Goal: Task Accomplishment & Management: Use online tool/utility

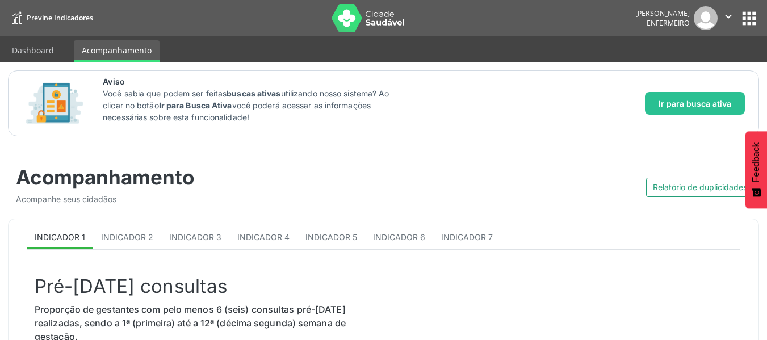
scroll to position [114, 0]
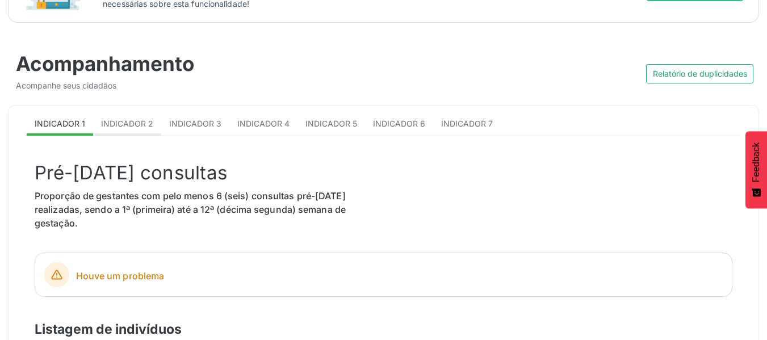
click at [127, 125] on span "Indicador 2" at bounding box center [127, 124] width 52 height 10
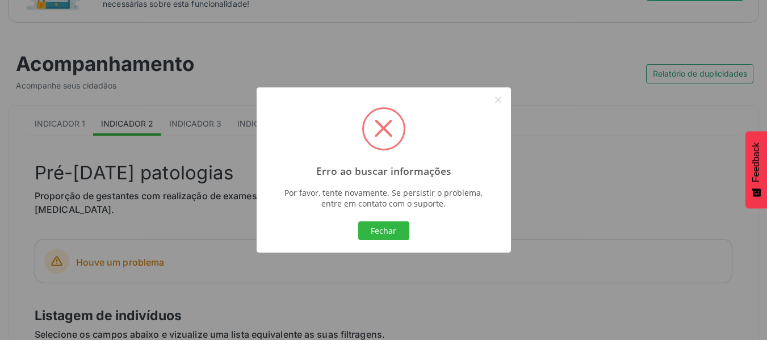
click at [380, 127] on span at bounding box center [384, 128] width 18 height 18
click at [388, 234] on button "Fechar" at bounding box center [383, 230] width 51 height 19
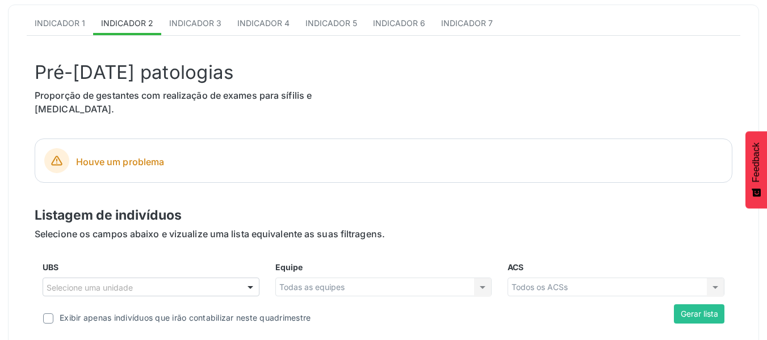
scroll to position [227, 0]
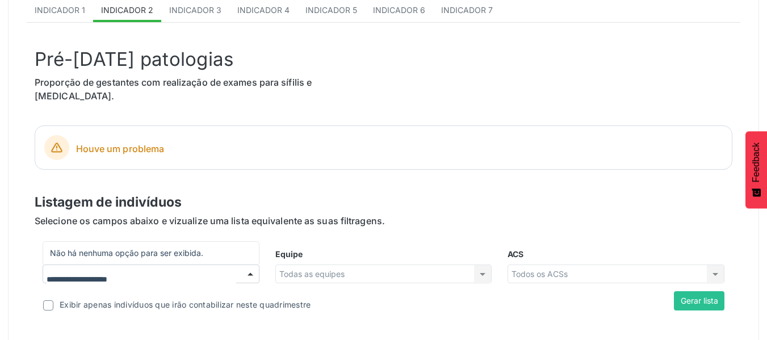
click at [243, 265] on div at bounding box center [250, 274] width 17 height 19
click at [157, 242] on span "Não há nenhuma opção para ser exibida." at bounding box center [151, 253] width 216 height 23
click at [131, 268] on input "UBS" at bounding box center [142, 279] width 190 height 23
click at [538, 194] on p "Listagem de indivíduos" at bounding box center [383, 202] width 697 height 20
click at [478, 264] on div "Todas as equipes Todas as equipes Nenhum resultado encontrado para: " " Não há …" at bounding box center [383, 273] width 217 height 19
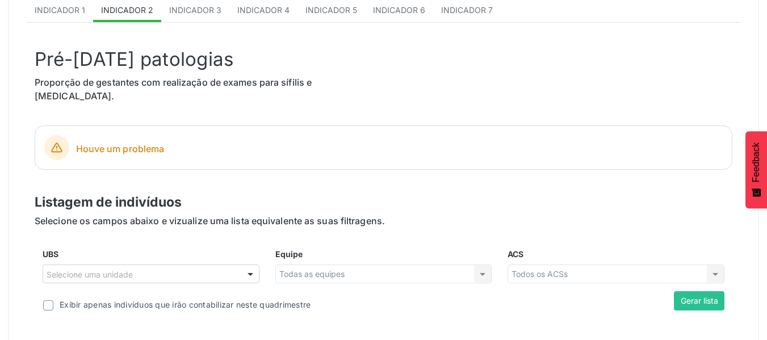
click at [720, 264] on div "Todos os ACSs Todos os ACSs Área descoberta Nenhum resultado encontrado para: "…" at bounding box center [615, 273] width 217 height 19
click at [48, 300] on label at bounding box center [48, 305] width 10 height 10
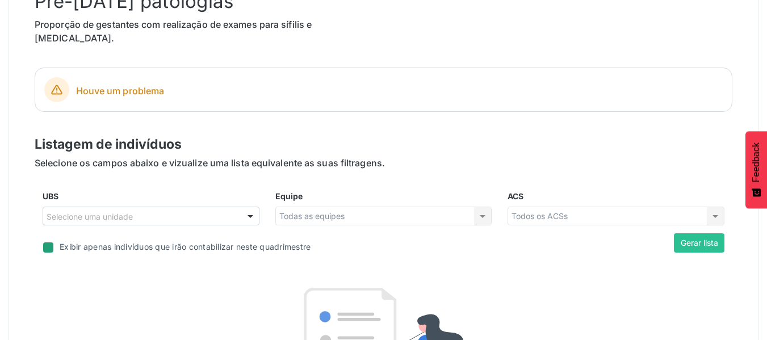
scroll to position [341, 0]
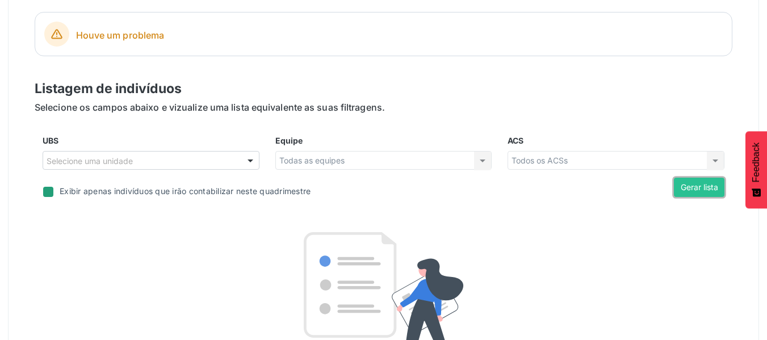
click at [710, 178] on button "Gerar lista" at bounding box center [699, 187] width 51 height 19
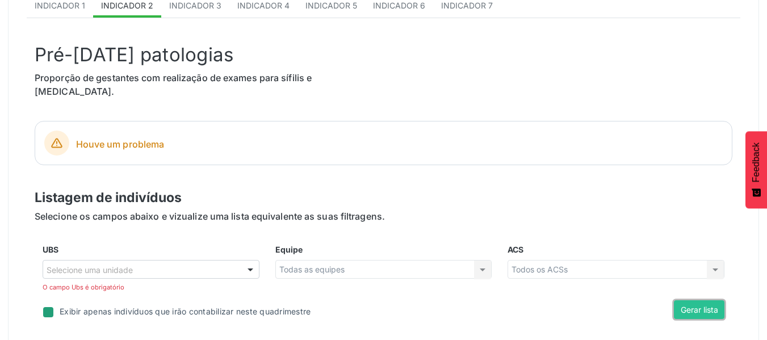
scroll to position [227, 0]
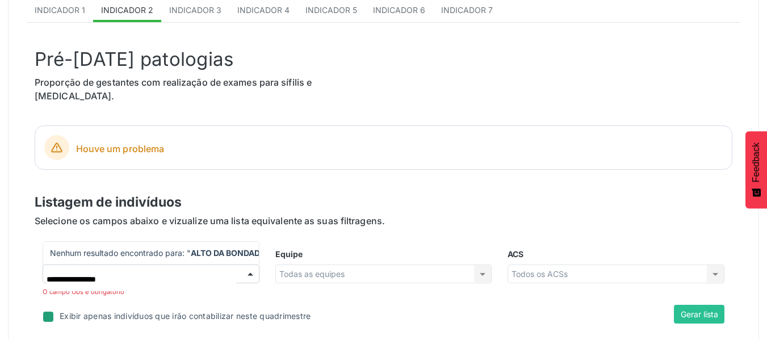
click at [111, 271] on input "**********" at bounding box center [142, 279] width 190 height 23
click at [141, 268] on input "**********" at bounding box center [142, 279] width 190 height 23
type input "**********"
click at [327, 290] on div "Equipe Todas as equipes Todas as equipes Nenhum resultado encontrado para: " " …" at bounding box center [383, 276] width 233 height 57
click at [249, 265] on div at bounding box center [250, 274] width 17 height 19
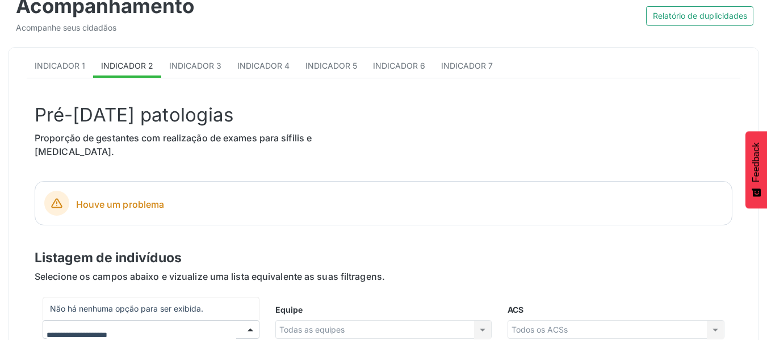
scroll to position [170, 0]
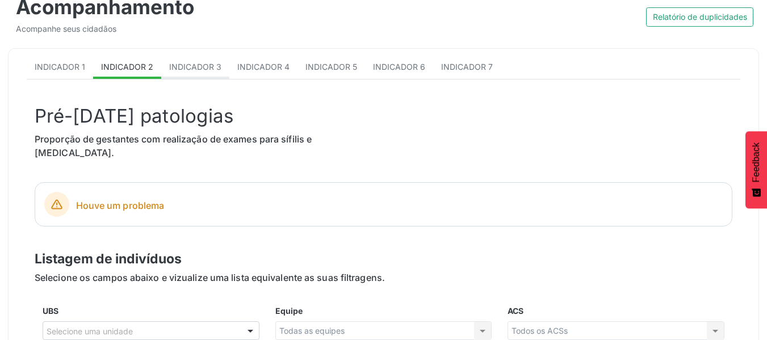
click at [178, 62] on span "Indicador 3" at bounding box center [195, 67] width 52 height 10
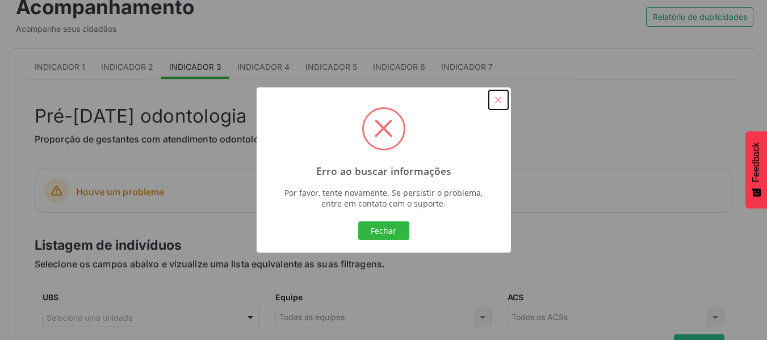
click at [495, 98] on button "×" at bounding box center [498, 99] width 19 height 19
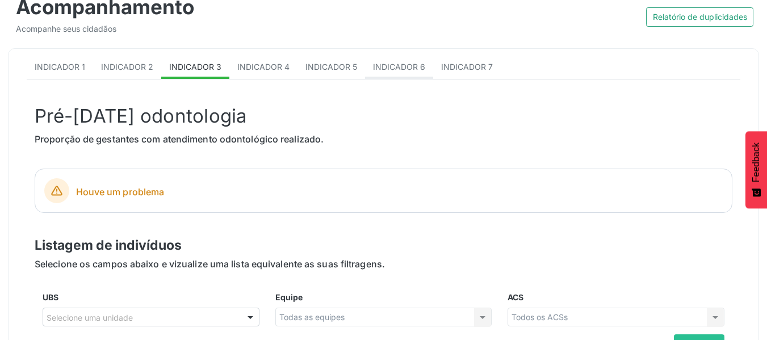
click at [393, 69] on span "Indicador 6" at bounding box center [399, 67] width 52 height 10
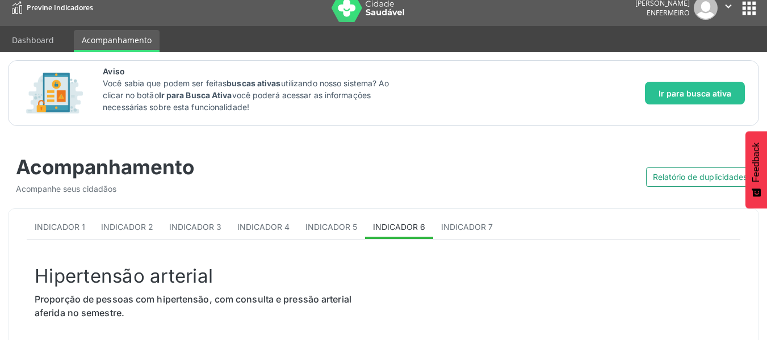
scroll to position [0, 0]
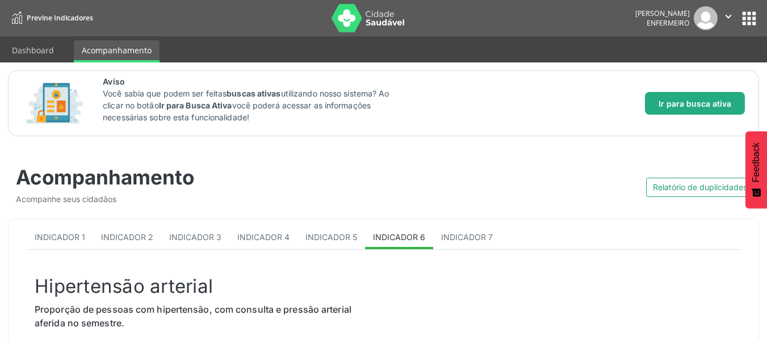
click at [666, 103] on span "Ir para busca ativa" at bounding box center [694, 104] width 73 height 12
